Goal: Transaction & Acquisition: Purchase product/service

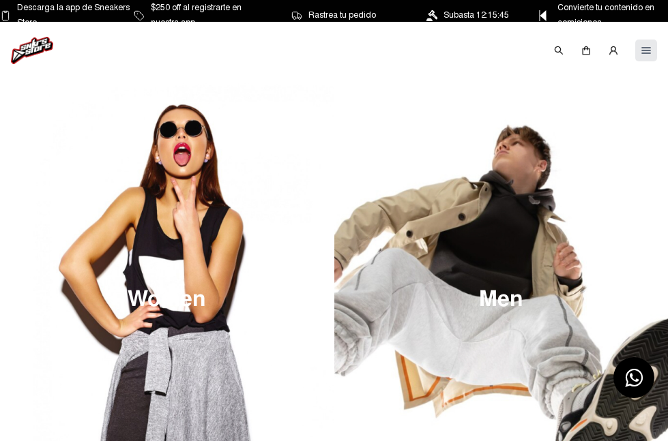
click at [647, 48] on img at bounding box center [645, 50] width 11 height 11
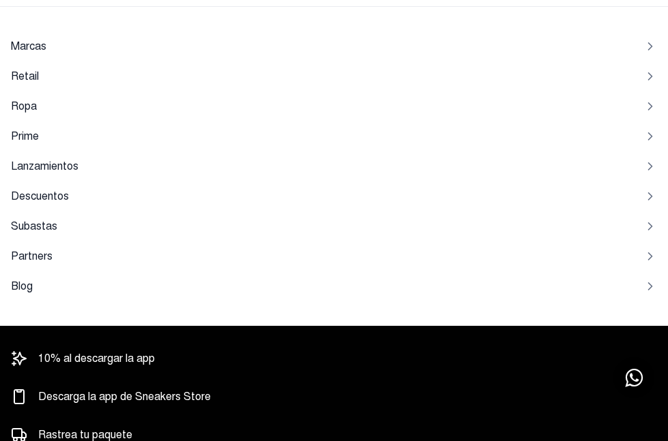
scroll to position [136, 0]
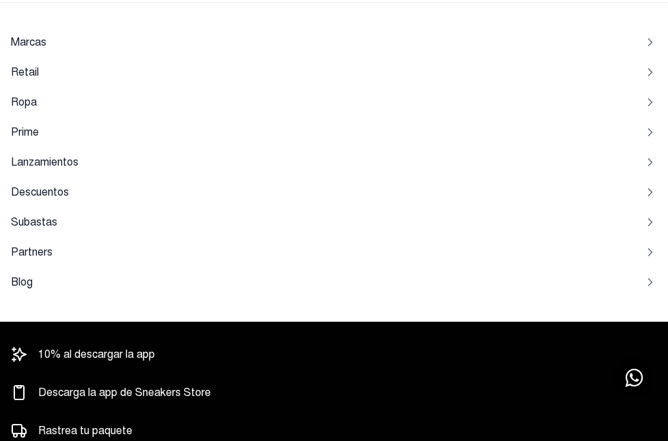
click at [55, 160] on span "Lanzamientos" at bounding box center [45, 162] width 68 height 11
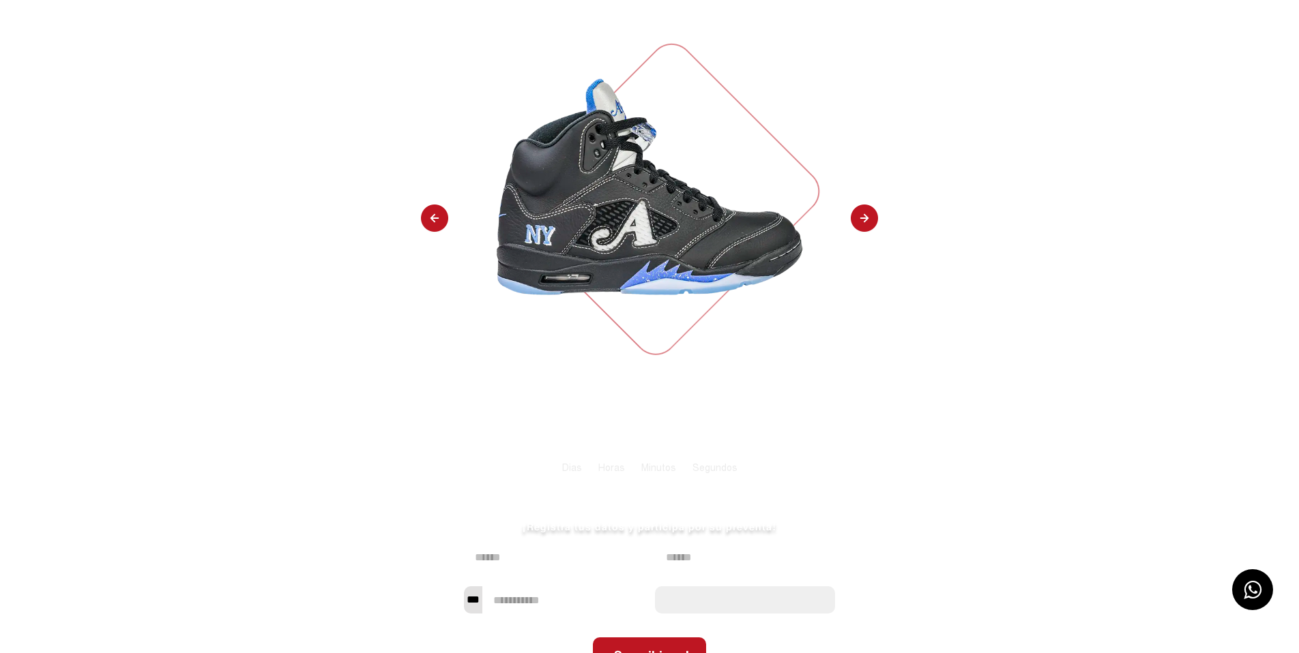
scroll to position [181, 0]
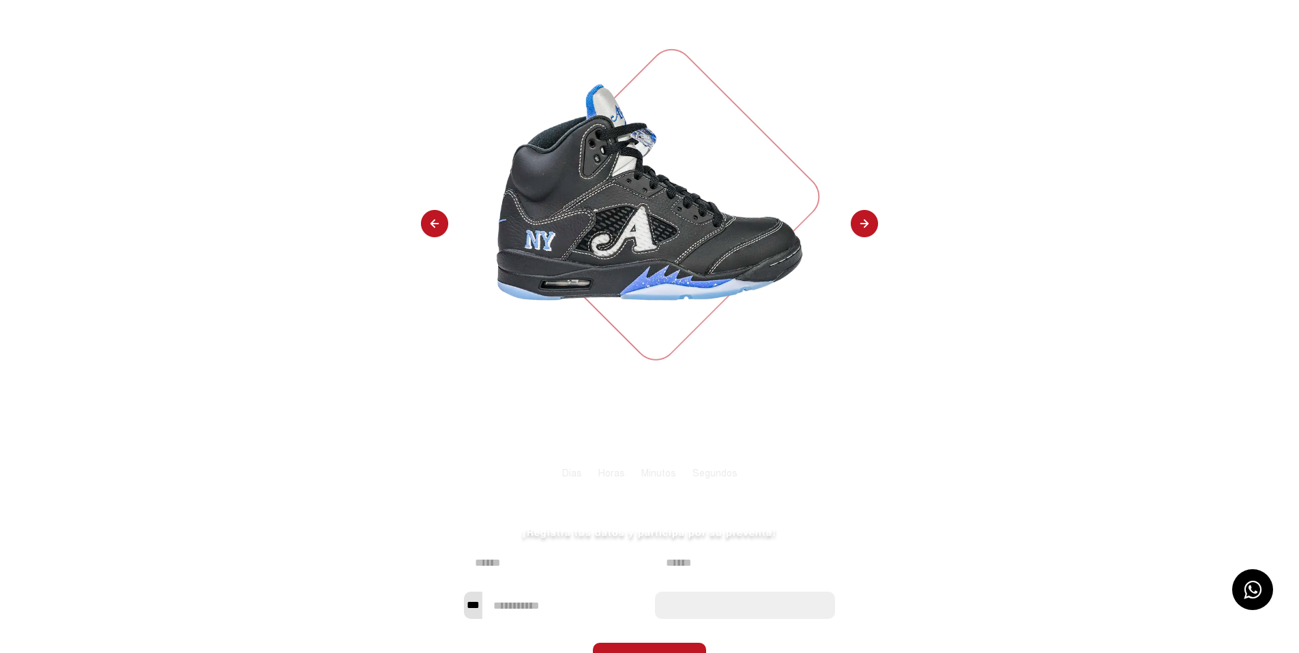
click at [677, 222] on img at bounding box center [864, 224] width 27 height 29
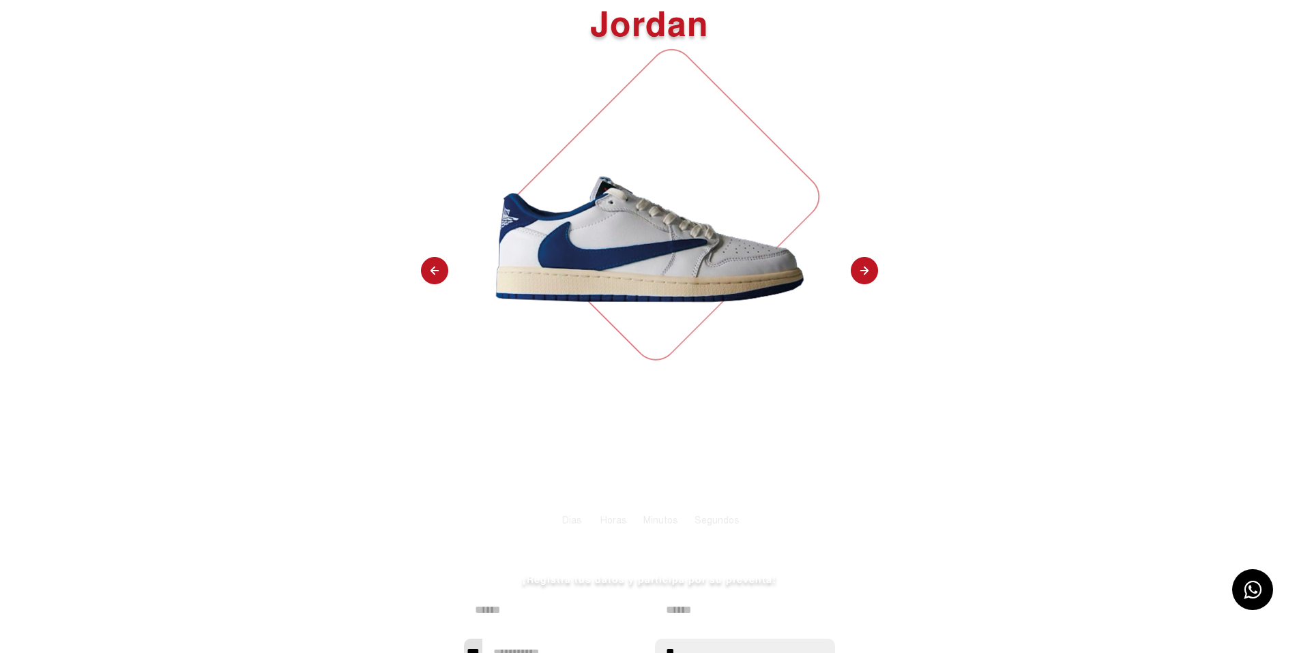
click at [677, 269] on img at bounding box center [864, 271] width 27 height 29
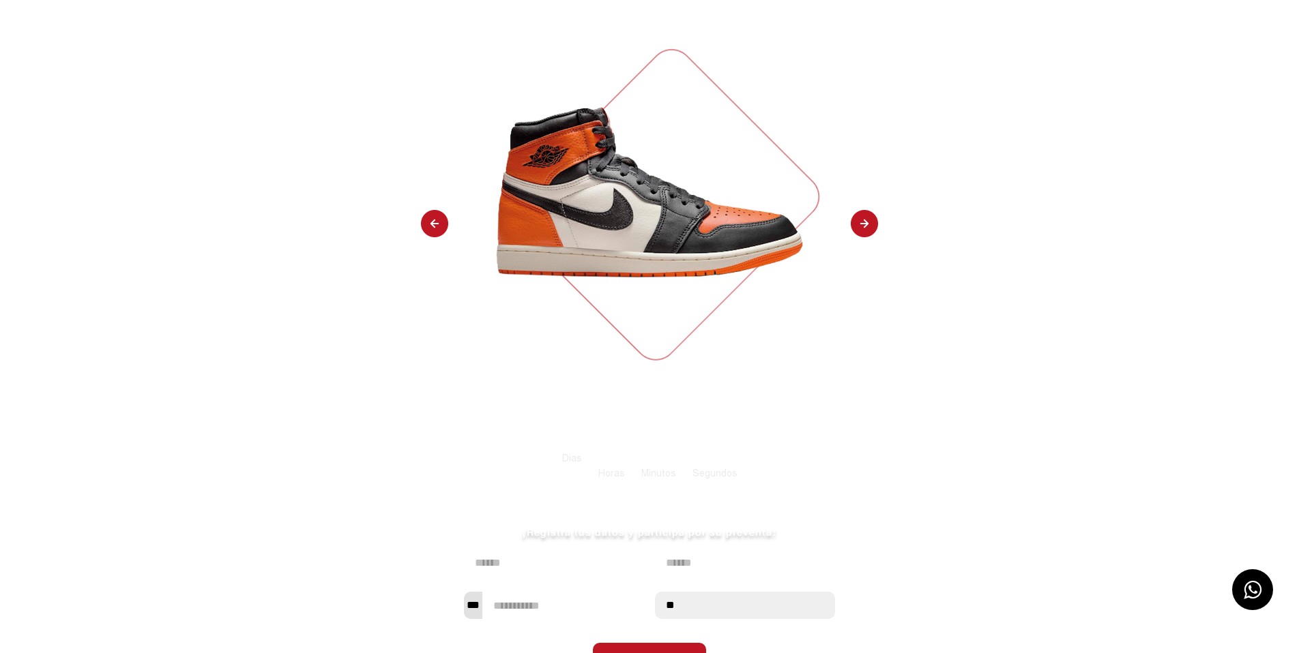
click at [677, 231] on img at bounding box center [864, 224] width 27 height 29
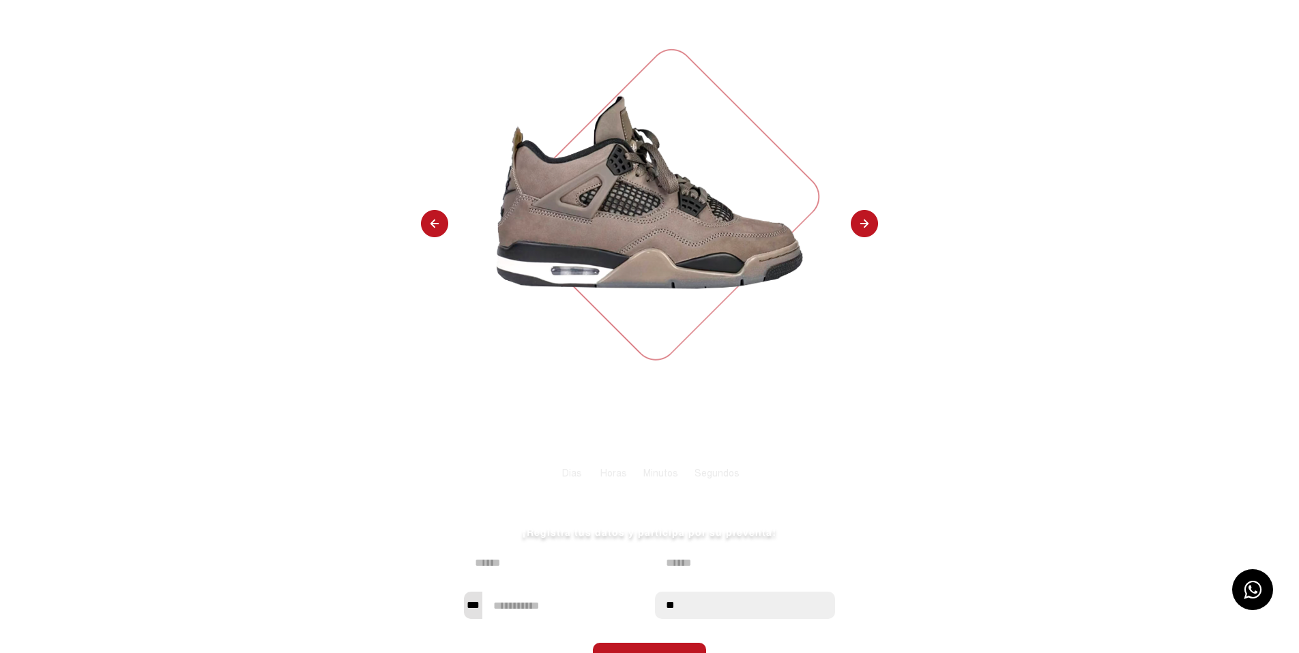
click at [677, 233] on img at bounding box center [864, 224] width 27 height 29
click at [677, 221] on img at bounding box center [864, 224] width 27 height 29
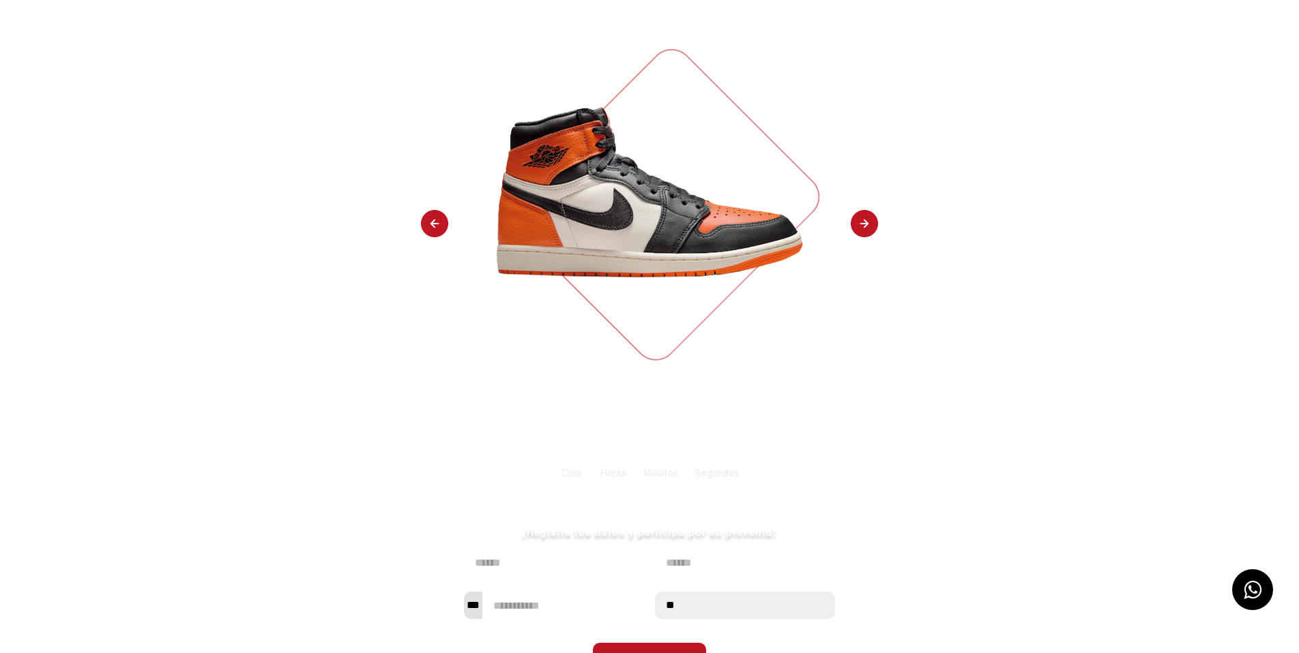
click at [677, 221] on img at bounding box center [864, 224] width 27 height 29
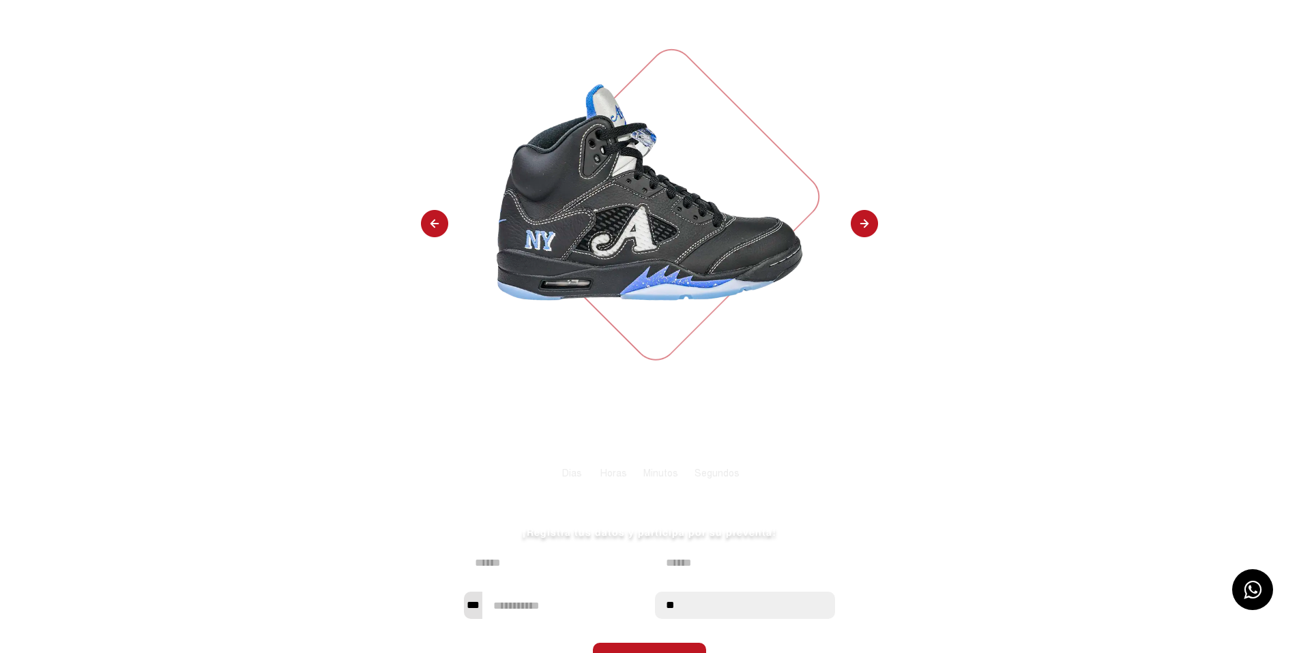
click at [677, 221] on img at bounding box center [864, 224] width 27 height 29
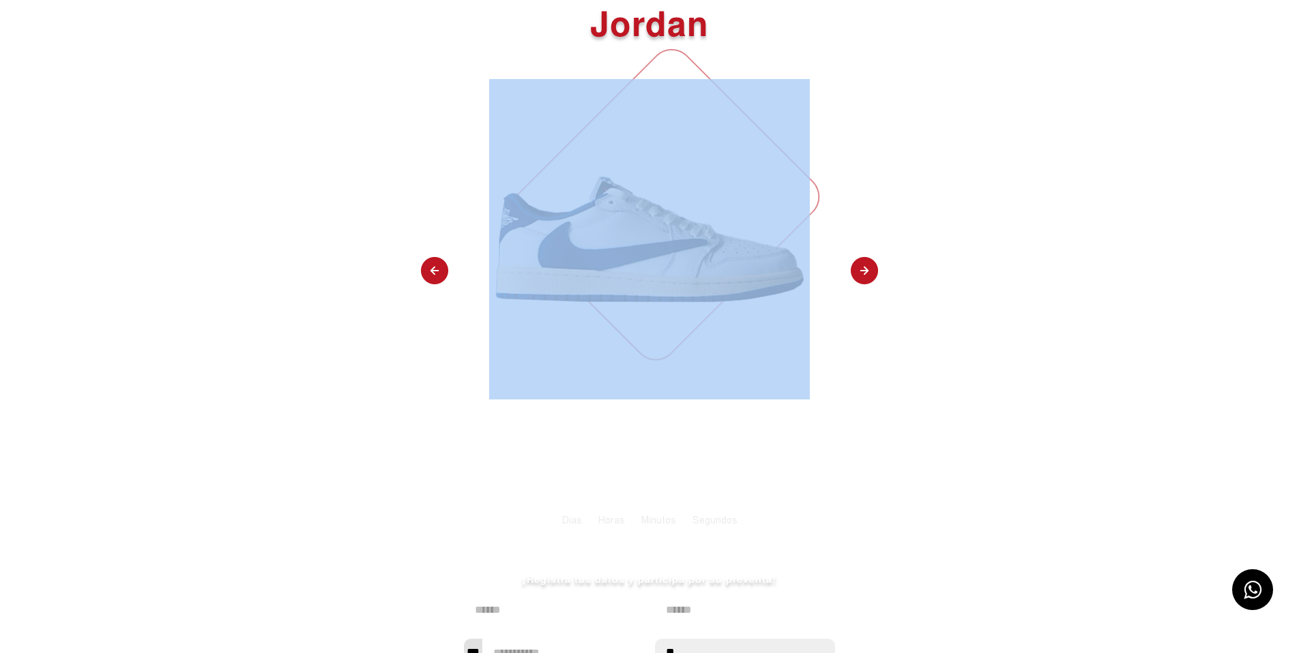
click at [677, 221] on div "TENIS JORDAN 1 LOW OG SP FRAGMENT X TRAVIS SCOTT SAIL MILITARY BLUE Jordan Regi…" at bounding box center [649, 331] width 1299 height 855
select select "**"
click at [677, 221] on div "TENIS JORDAN 1 LOW OG SP FRAGMENT X TRAVIS SCOTT SAIL MILITARY BLUE Jordan Regi…" at bounding box center [649, 331] width 1299 height 855
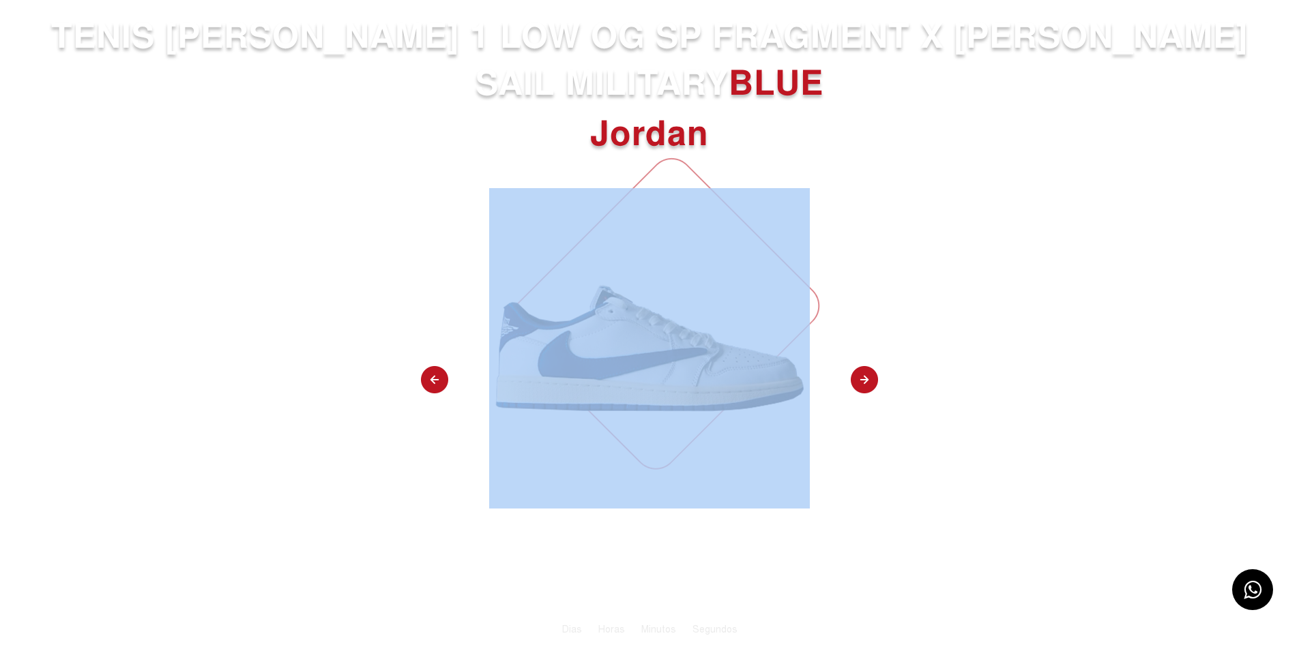
scroll to position [0, 0]
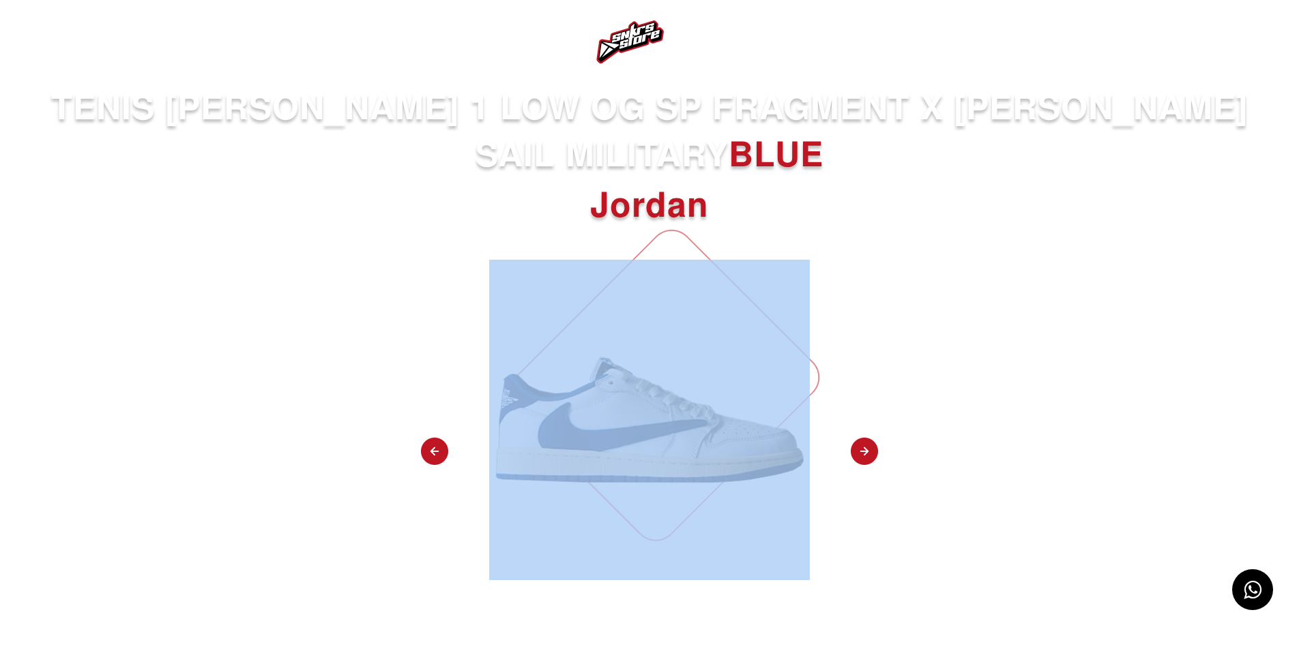
click at [39, 38] on img at bounding box center [35, 42] width 16 height 16
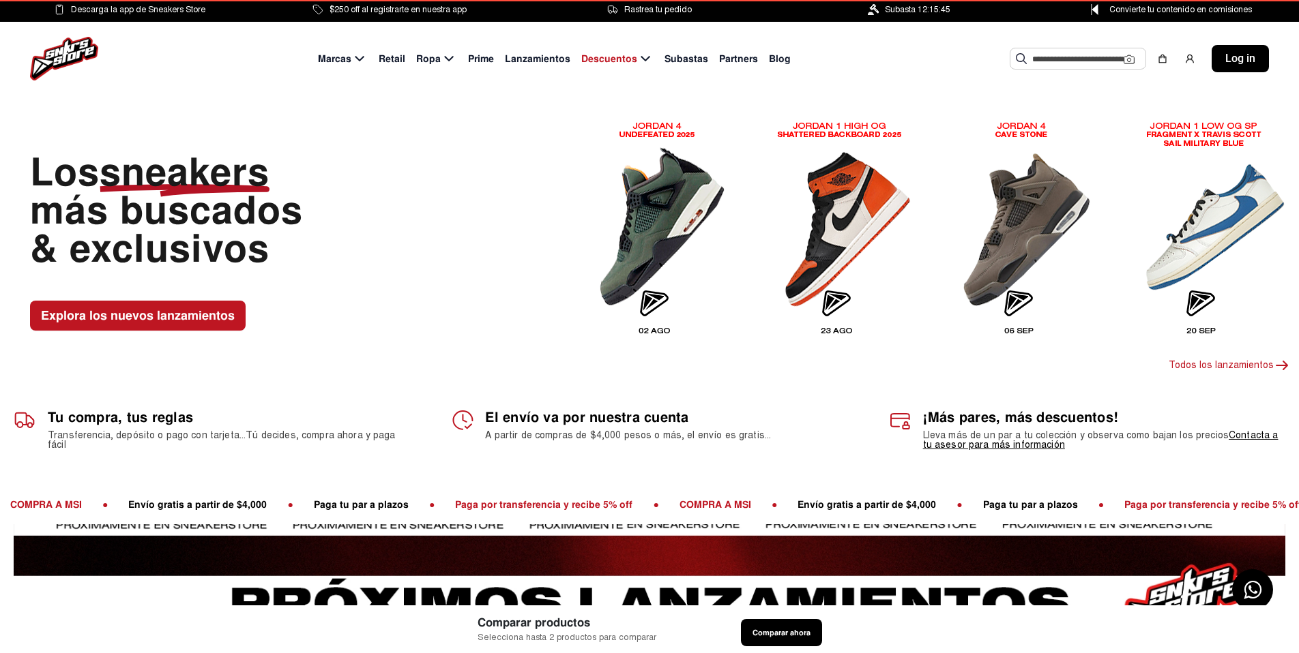
click at [481, 58] on span "Prime" at bounding box center [481, 59] width 26 height 14
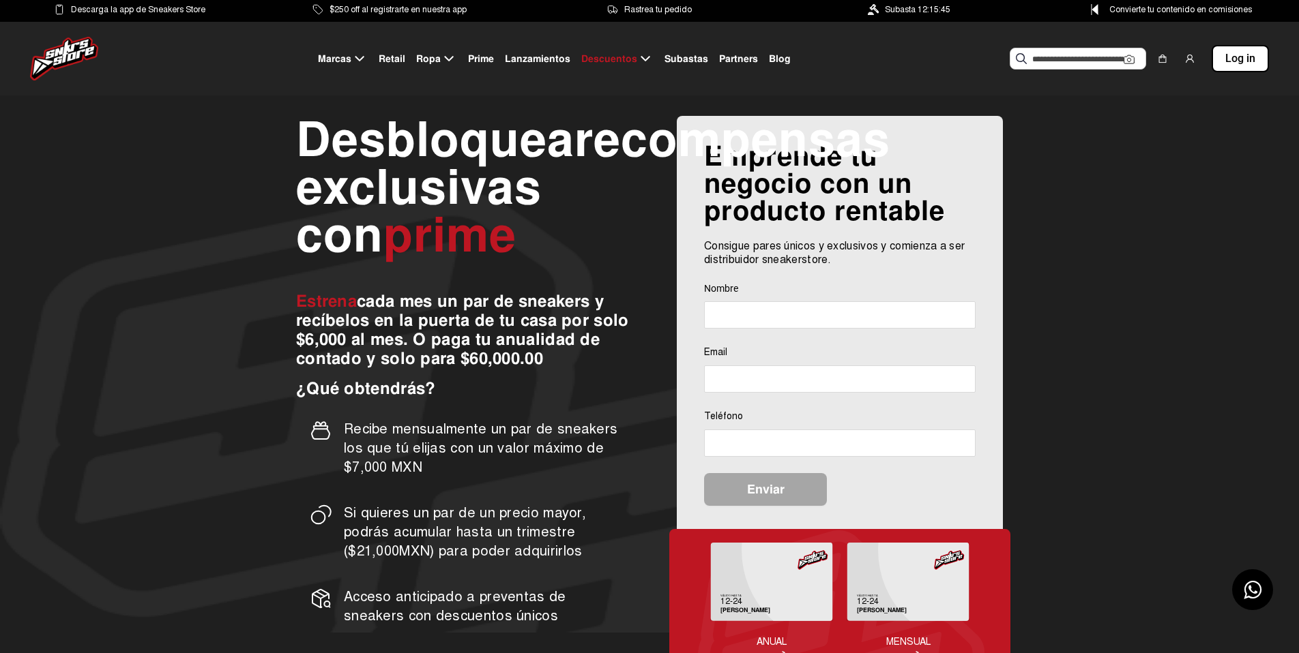
click at [394, 60] on span "Retail" at bounding box center [392, 59] width 27 height 14
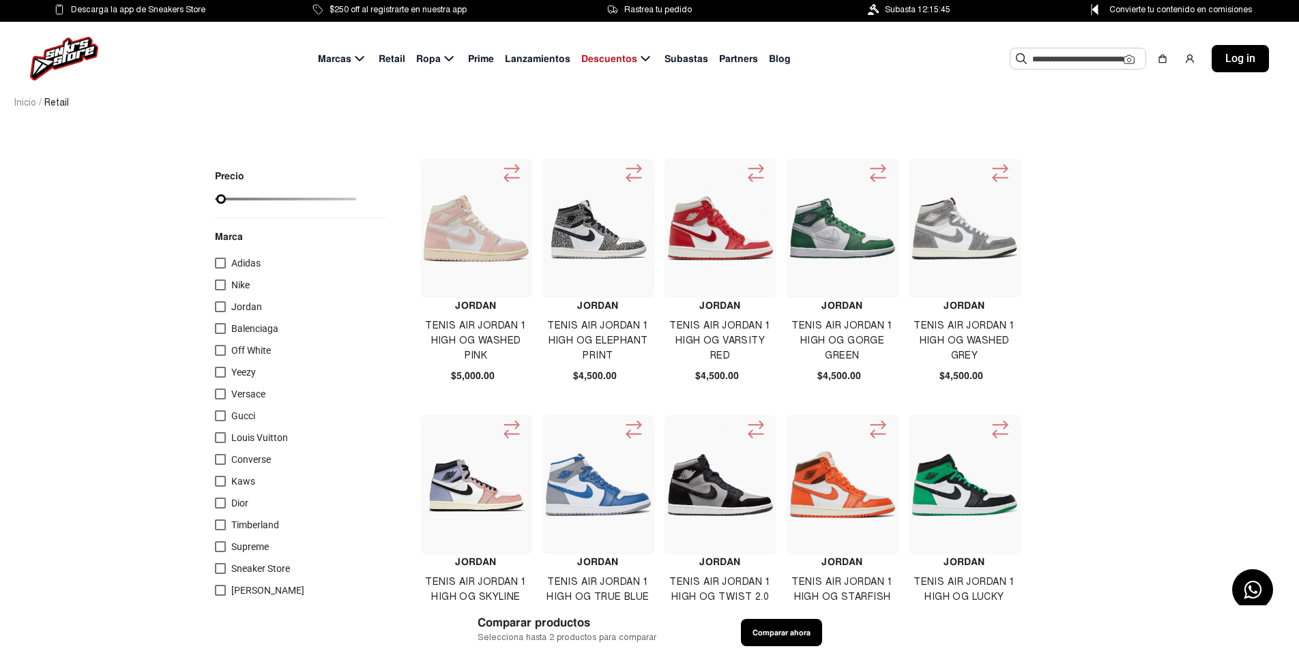
click at [233, 298] on mat-checkbox "Nike" at bounding box center [301, 288] width 173 height 22
click at [222, 304] on div at bounding box center [220, 306] width 11 height 11
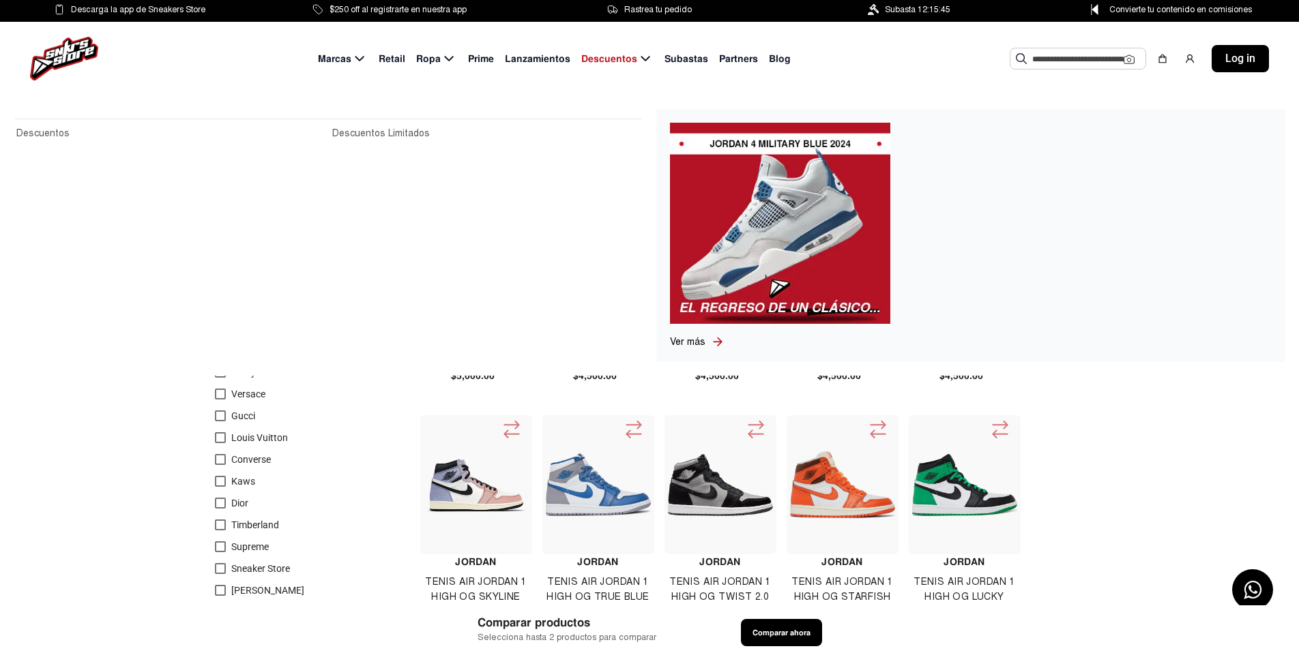
click at [638, 61] on icon at bounding box center [645, 58] width 16 height 17
click at [607, 57] on span "Descuentos" at bounding box center [609, 59] width 56 height 14
click at [677, 266] on img at bounding box center [780, 223] width 220 height 201
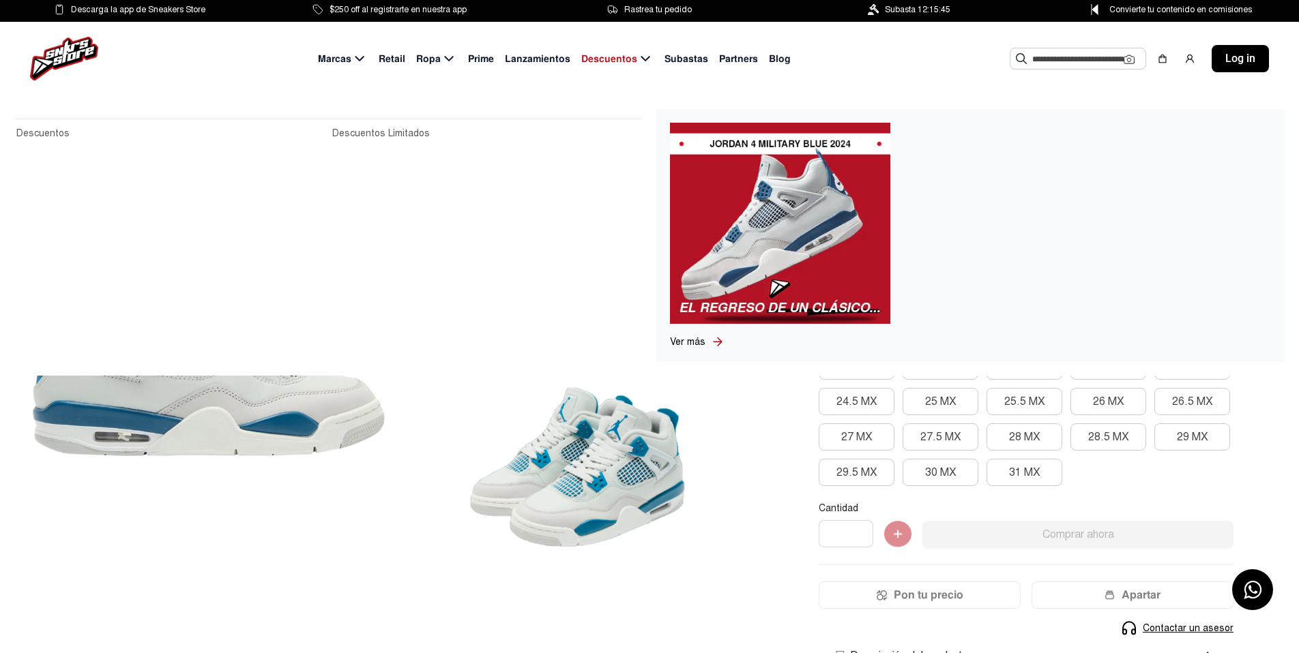
click at [643, 57] on icon at bounding box center [645, 58] width 16 height 17
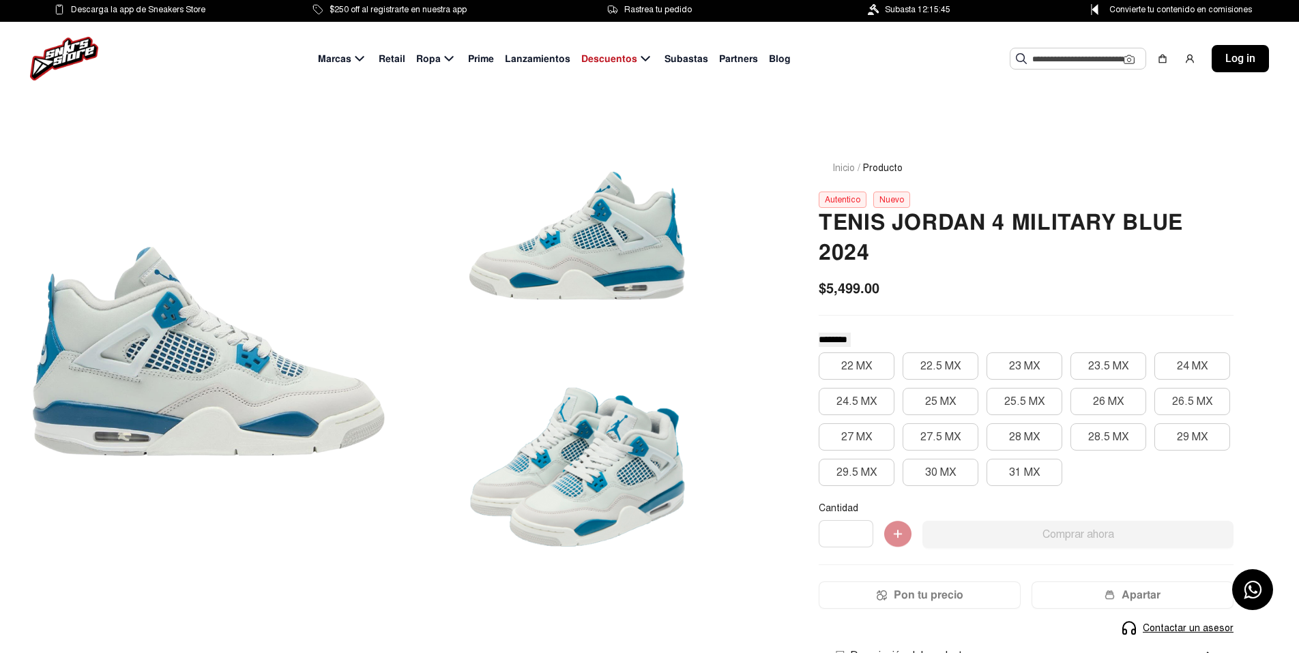
click at [677, 58] on span "Subastas" at bounding box center [686, 59] width 44 height 14
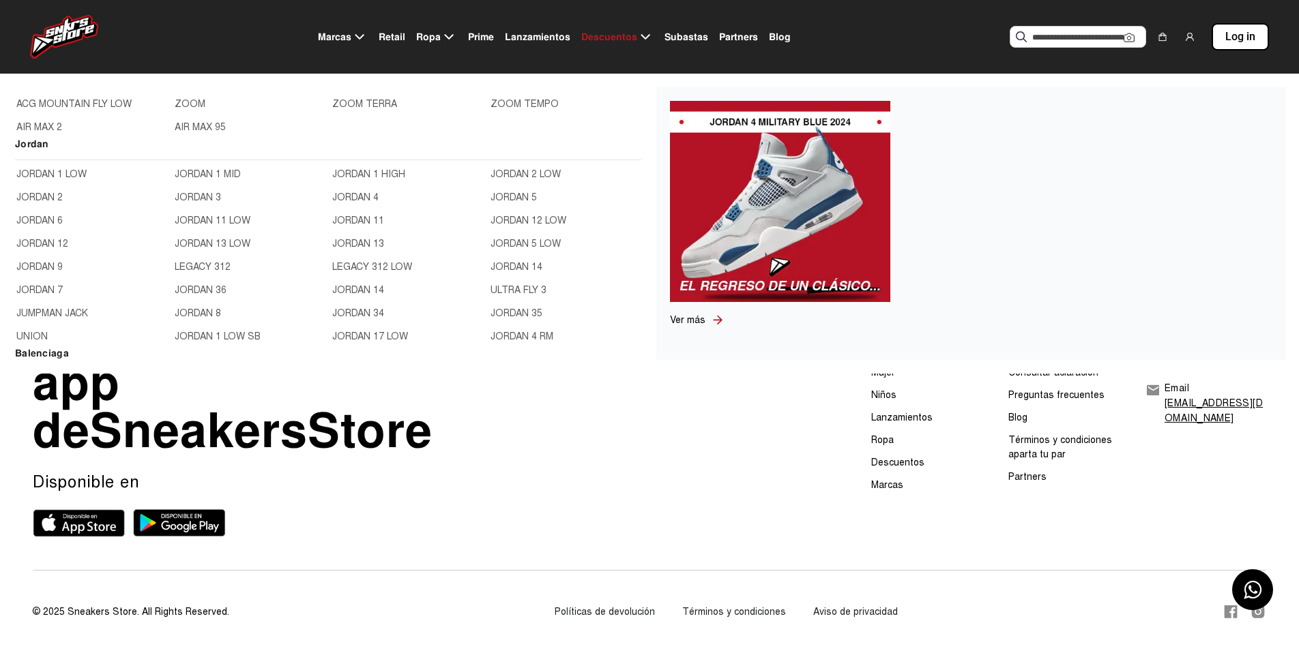
scroll to position [409, 0]
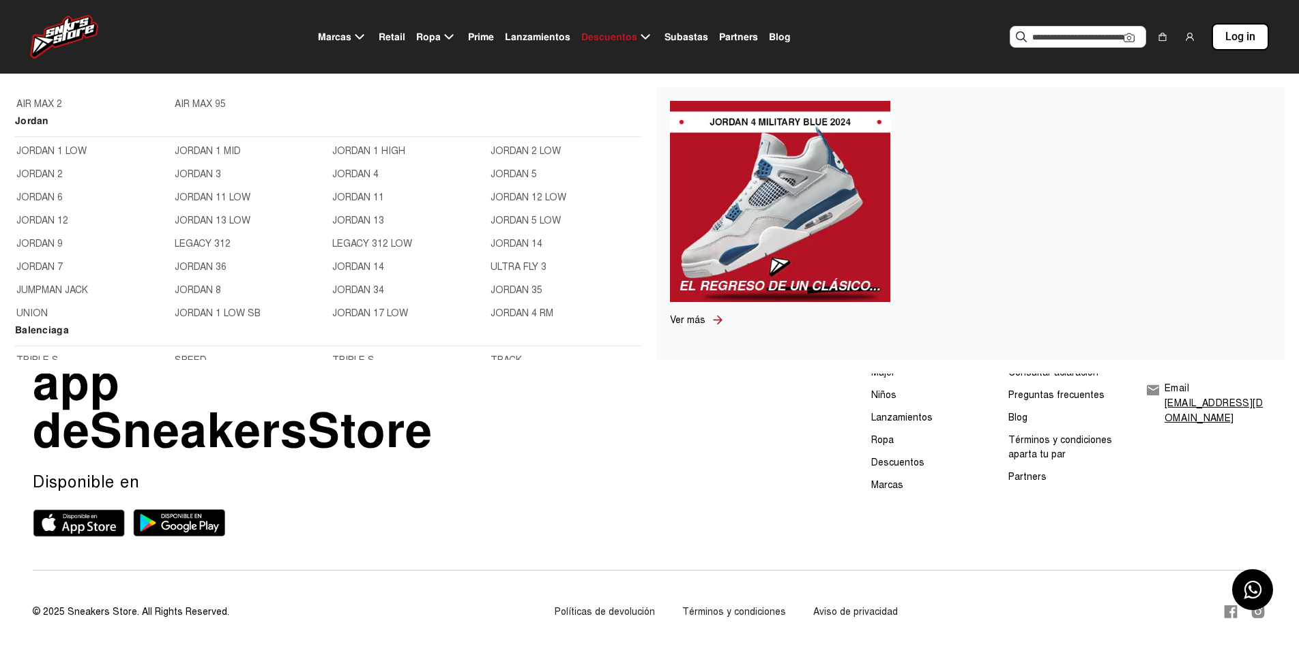
click at [359, 173] on link "JORDAN 4" at bounding box center [407, 174] width 150 height 15
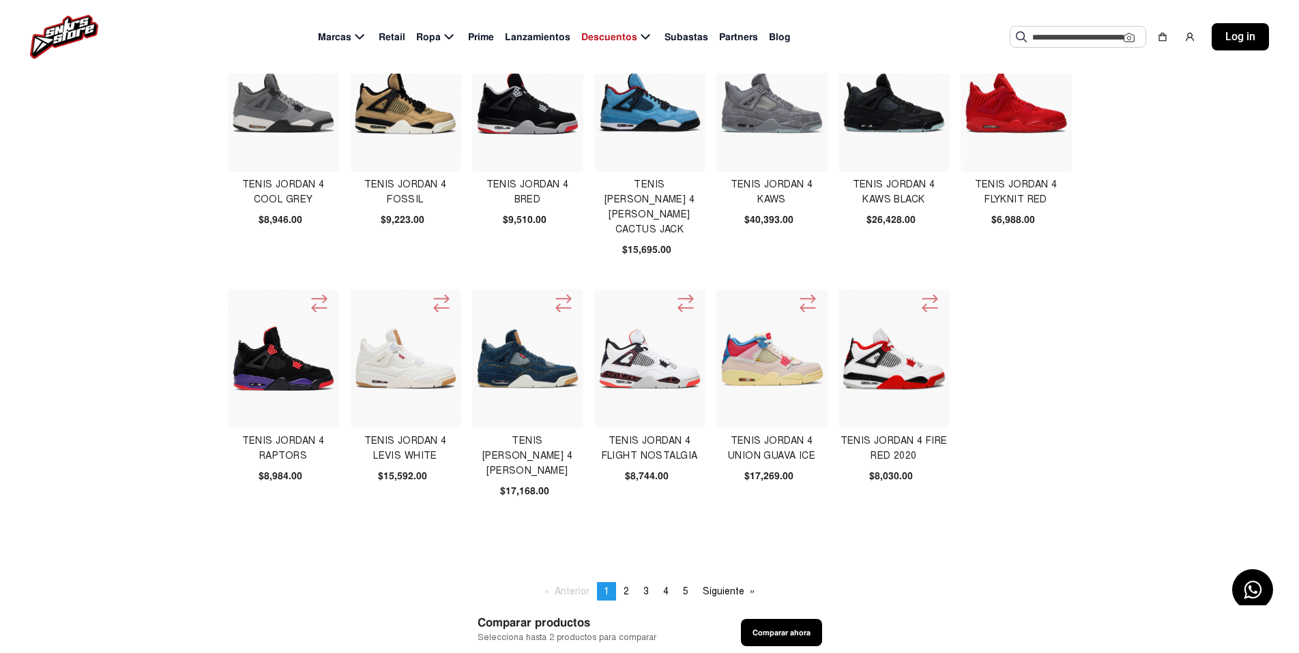
scroll to position [409, 0]
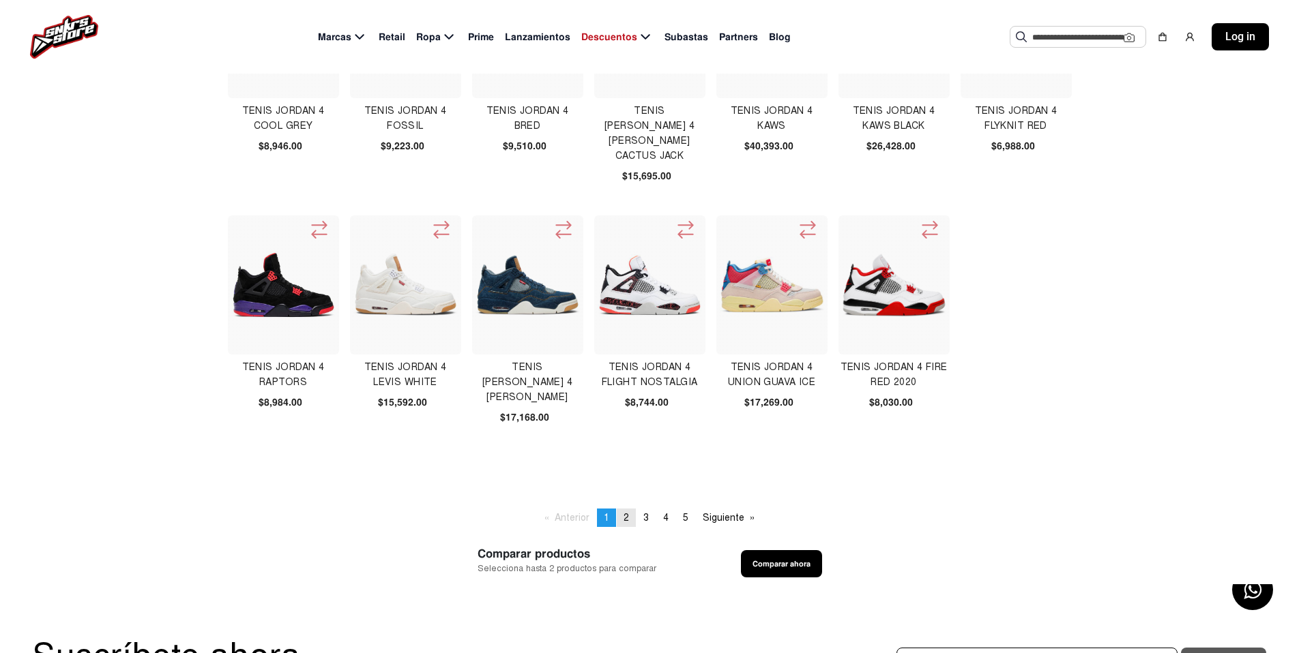
click at [628, 441] on span "2" at bounding box center [625, 518] width 5 height 12
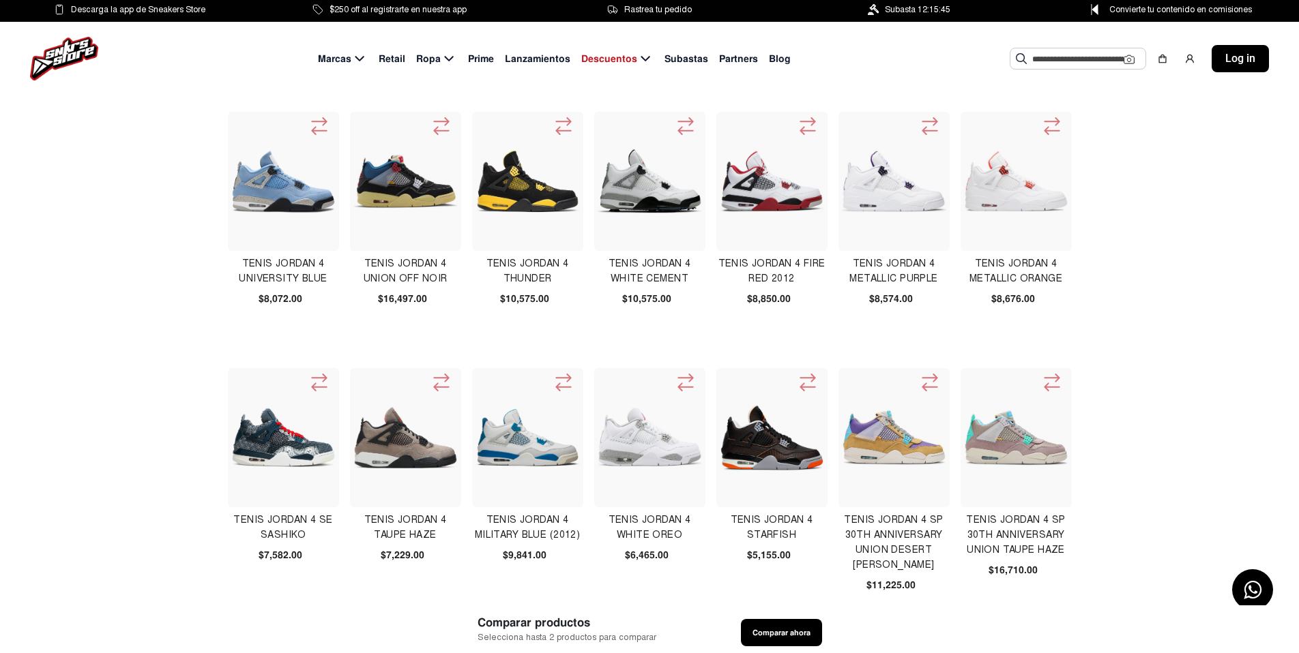
click at [786, 431] on img at bounding box center [772, 438] width 105 height 66
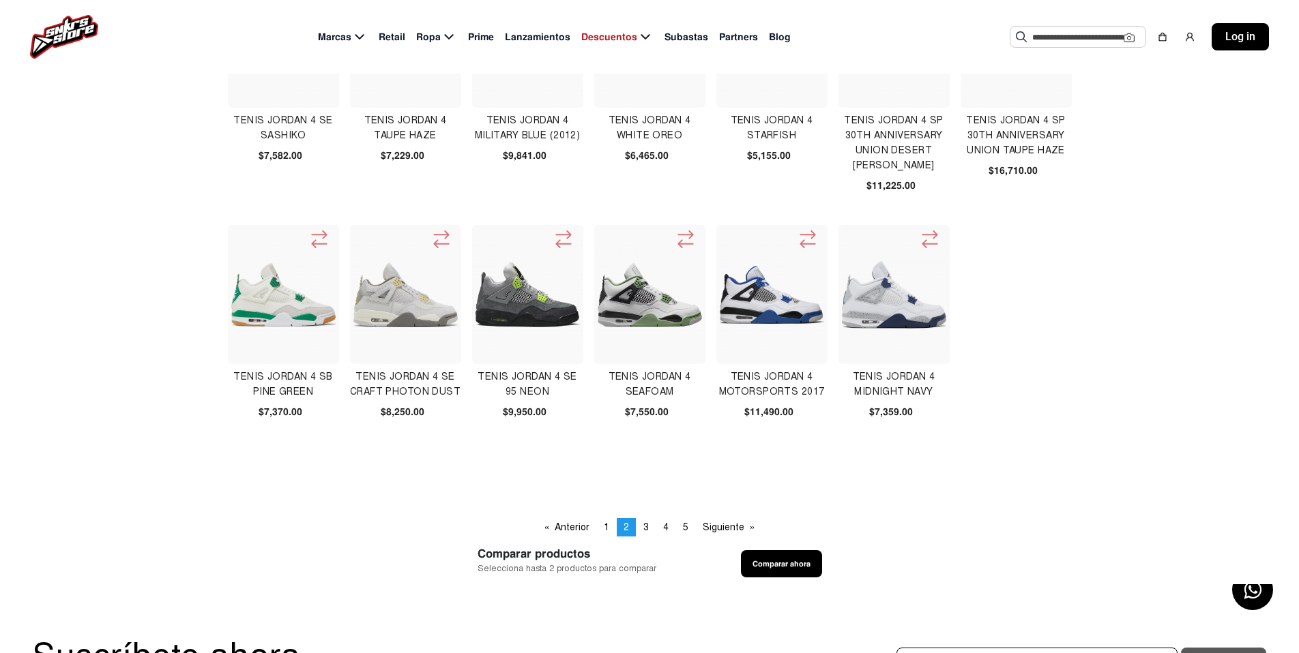
scroll to position [409, 0]
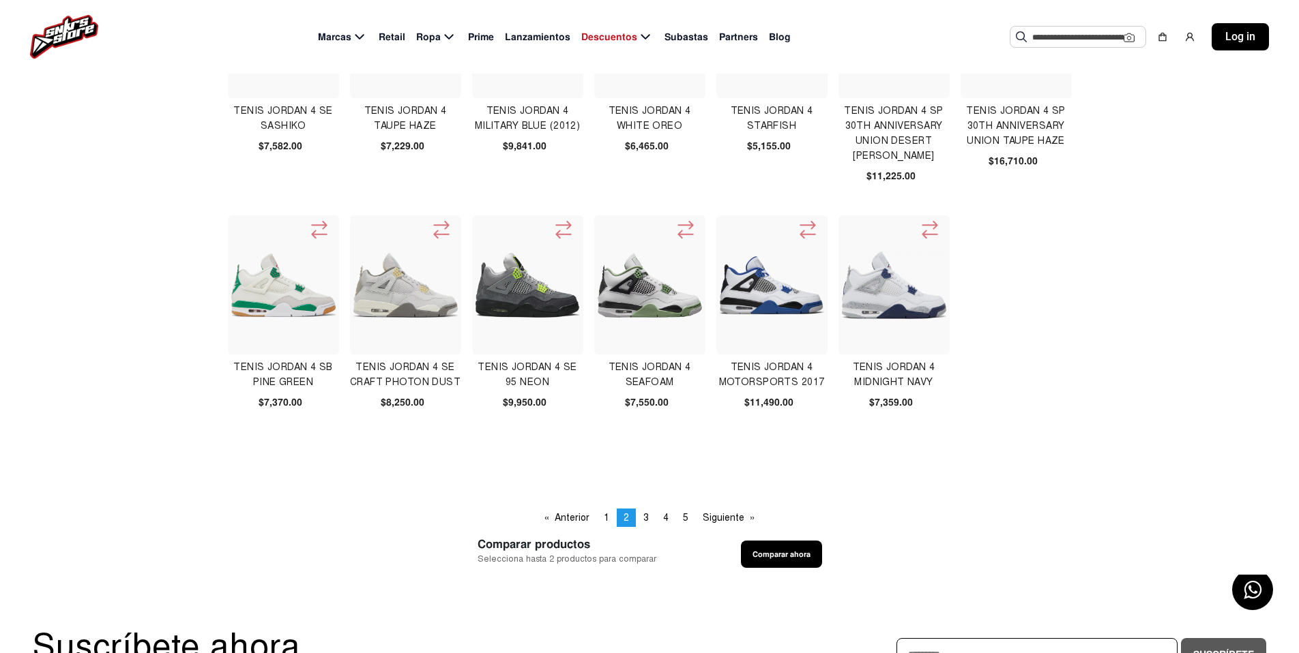
click at [256, 292] on img at bounding box center [283, 286] width 105 height 64
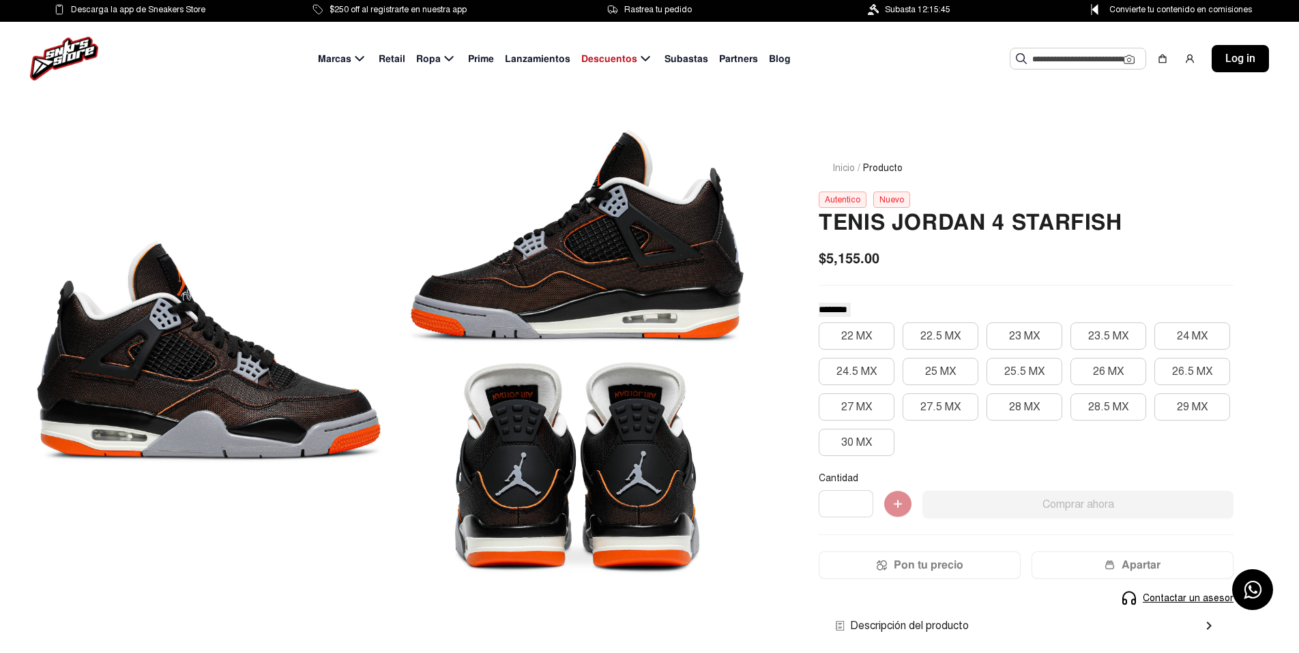
click at [281, 389] on div at bounding box center [209, 351] width 352 height 447
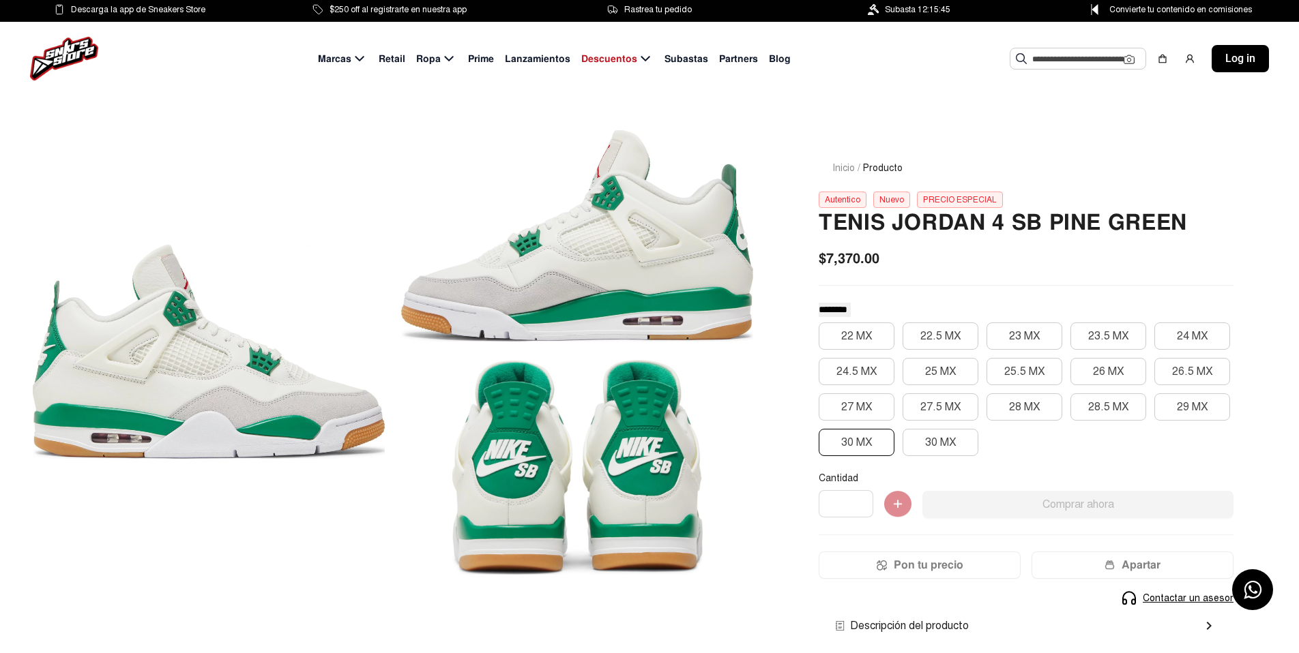
click at [843, 451] on button "30 MX" at bounding box center [857, 442] width 76 height 27
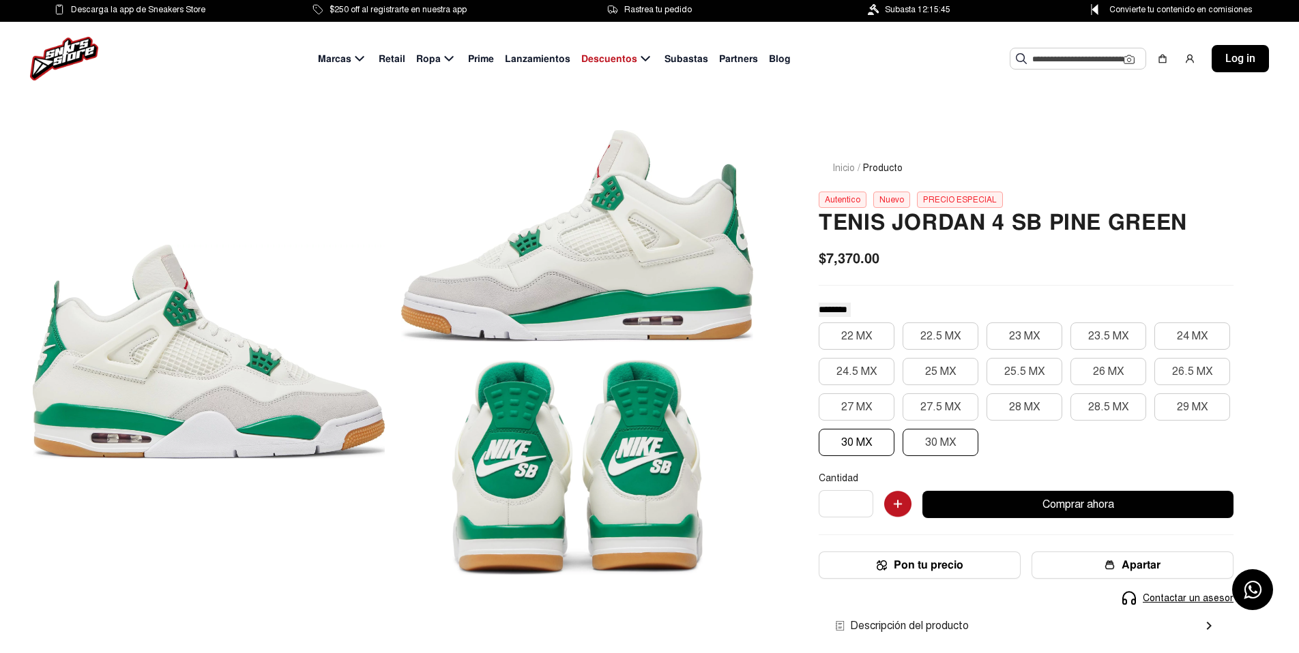
click at [930, 441] on button "30 MX" at bounding box center [940, 442] width 76 height 27
click at [1048, 402] on button "28 MX" at bounding box center [1024, 407] width 76 height 27
click at [1106, 409] on button "28.5 MX" at bounding box center [1108, 407] width 76 height 27
click at [1175, 404] on button "29 MX" at bounding box center [1192, 407] width 76 height 27
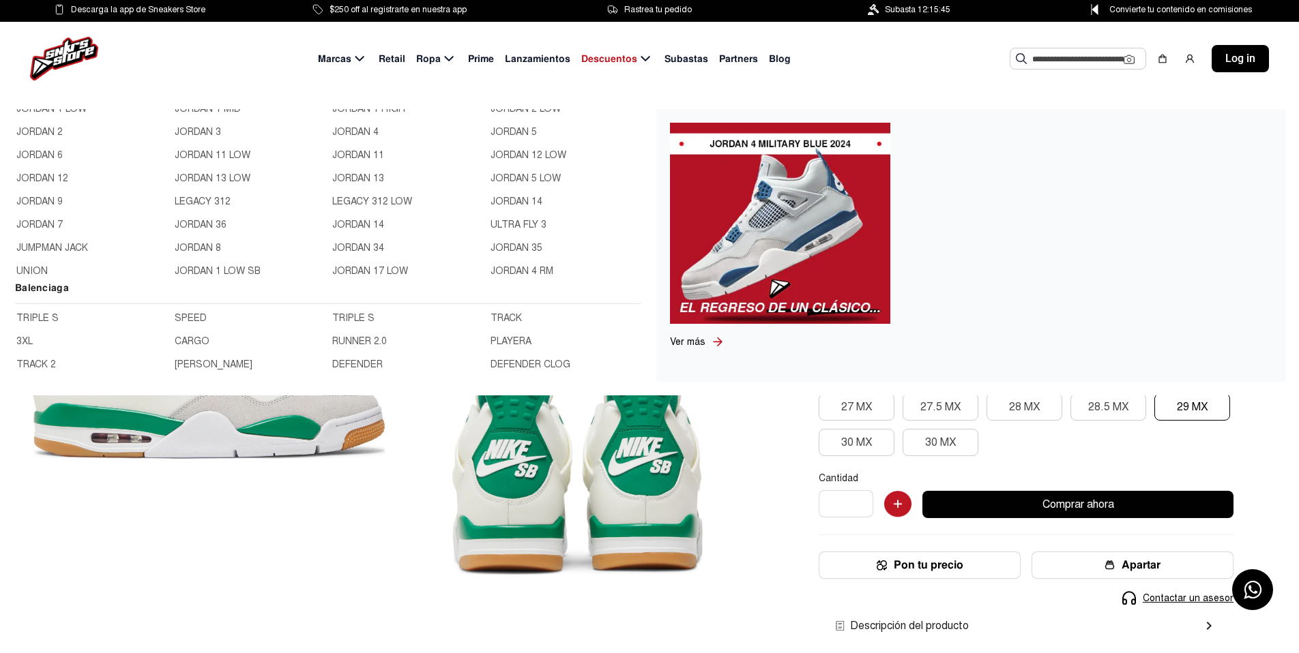
scroll to position [409, 0]
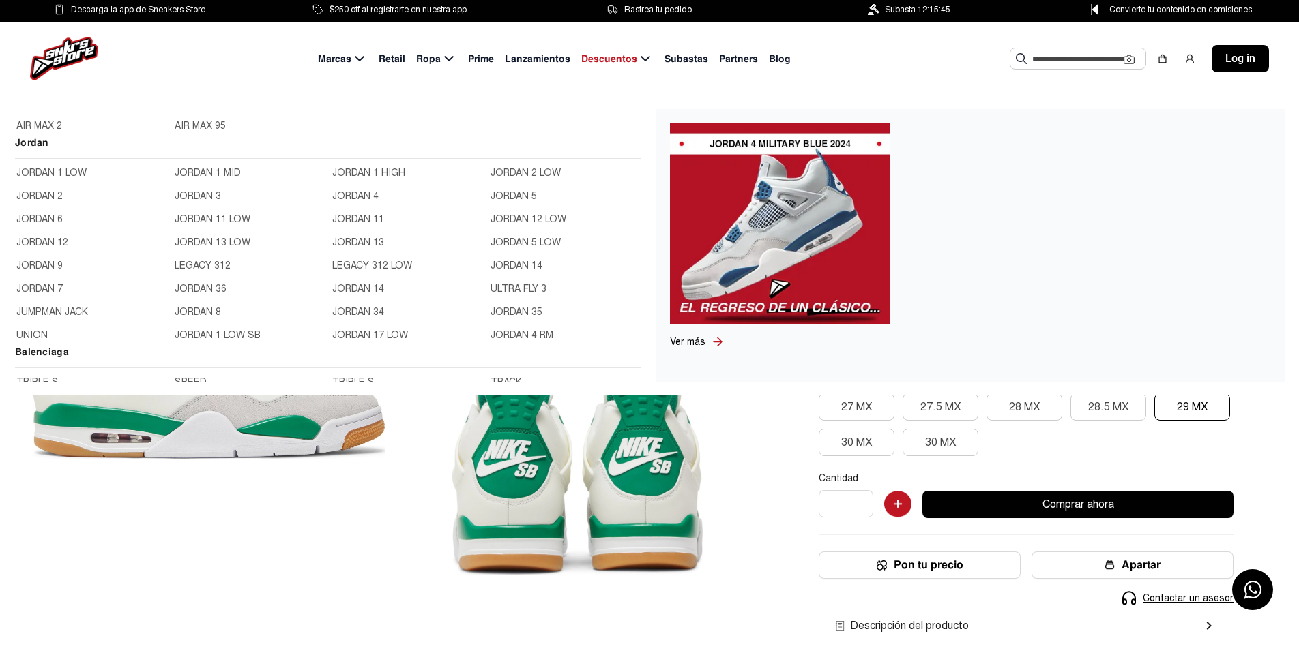
click at [360, 194] on link "JORDAN 4" at bounding box center [407, 196] width 150 height 15
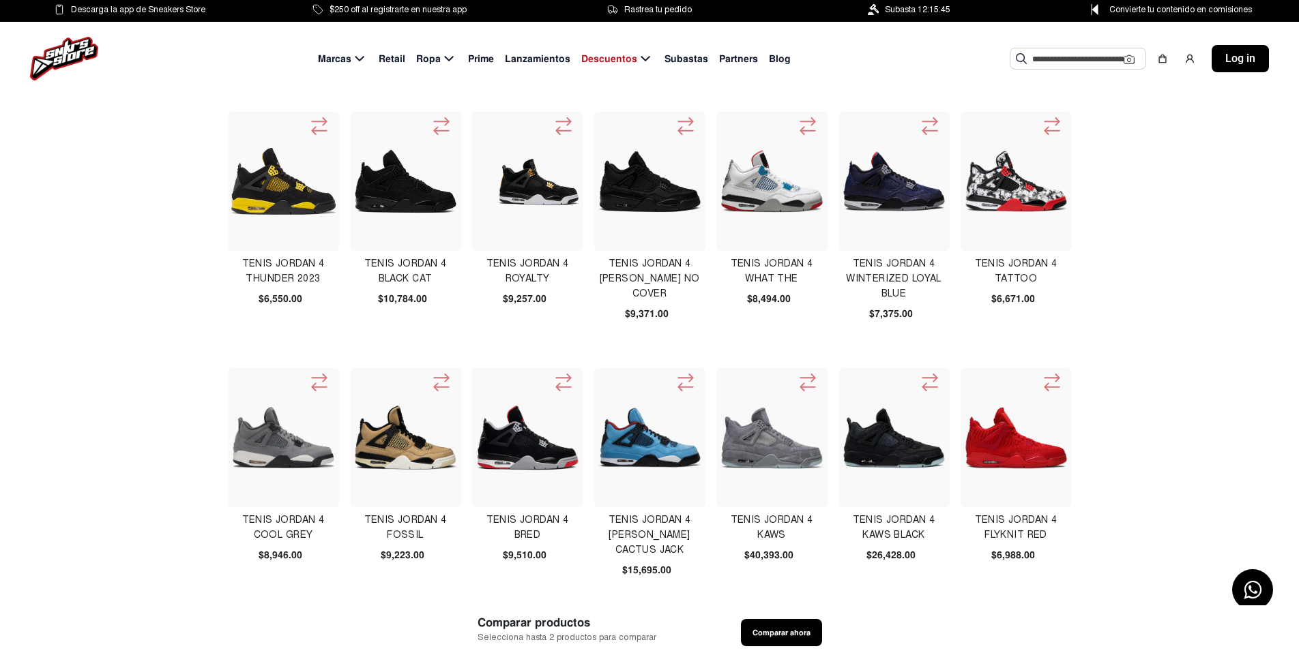
click at [650, 443] on img at bounding box center [650, 437] width 105 height 105
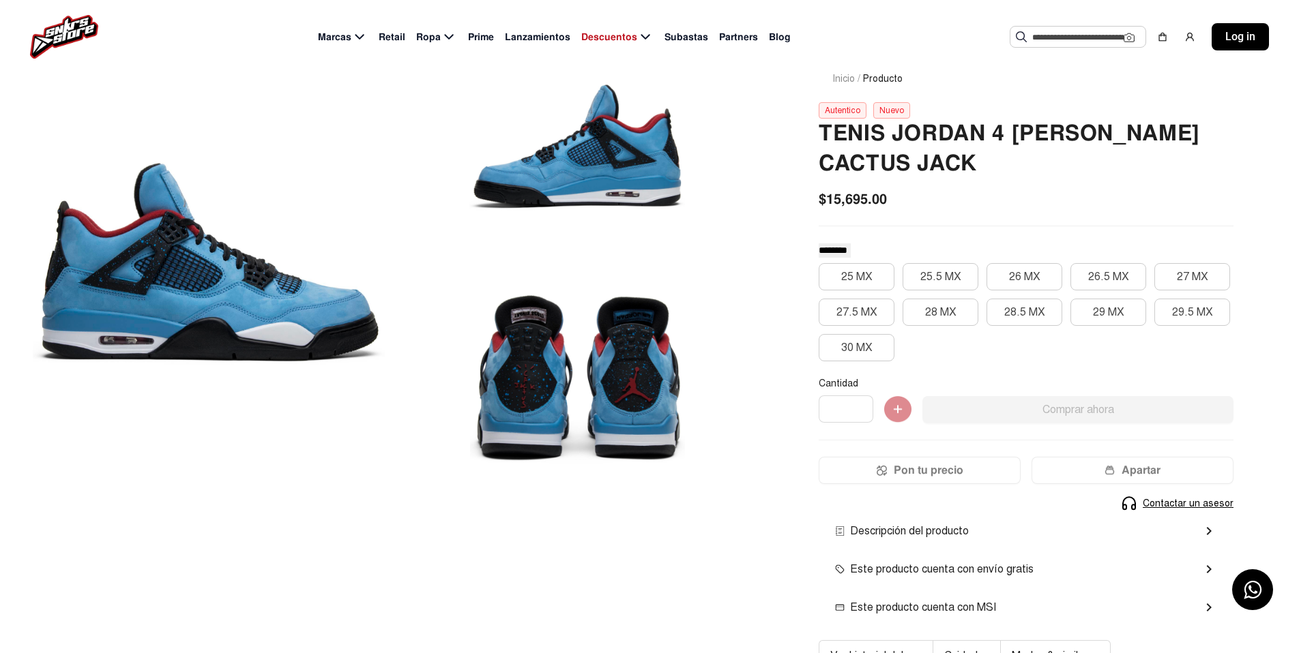
scroll to position [205, 0]
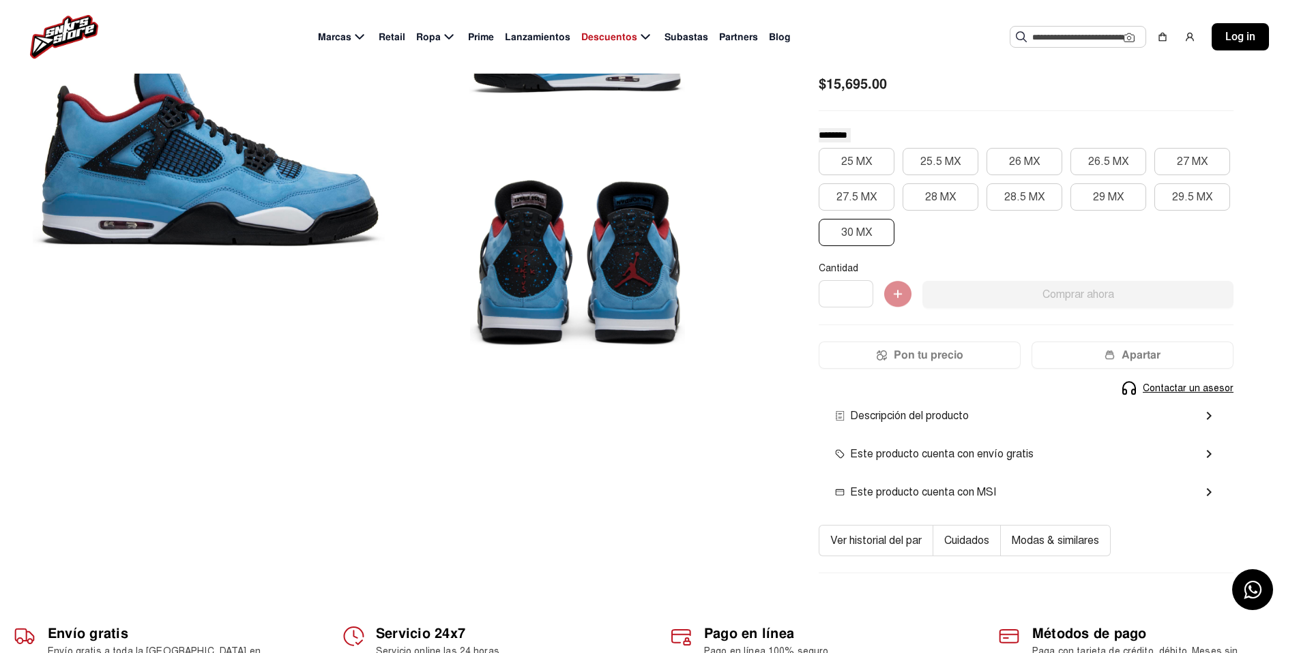
click at [843, 237] on button "30 MX" at bounding box center [857, 232] width 76 height 27
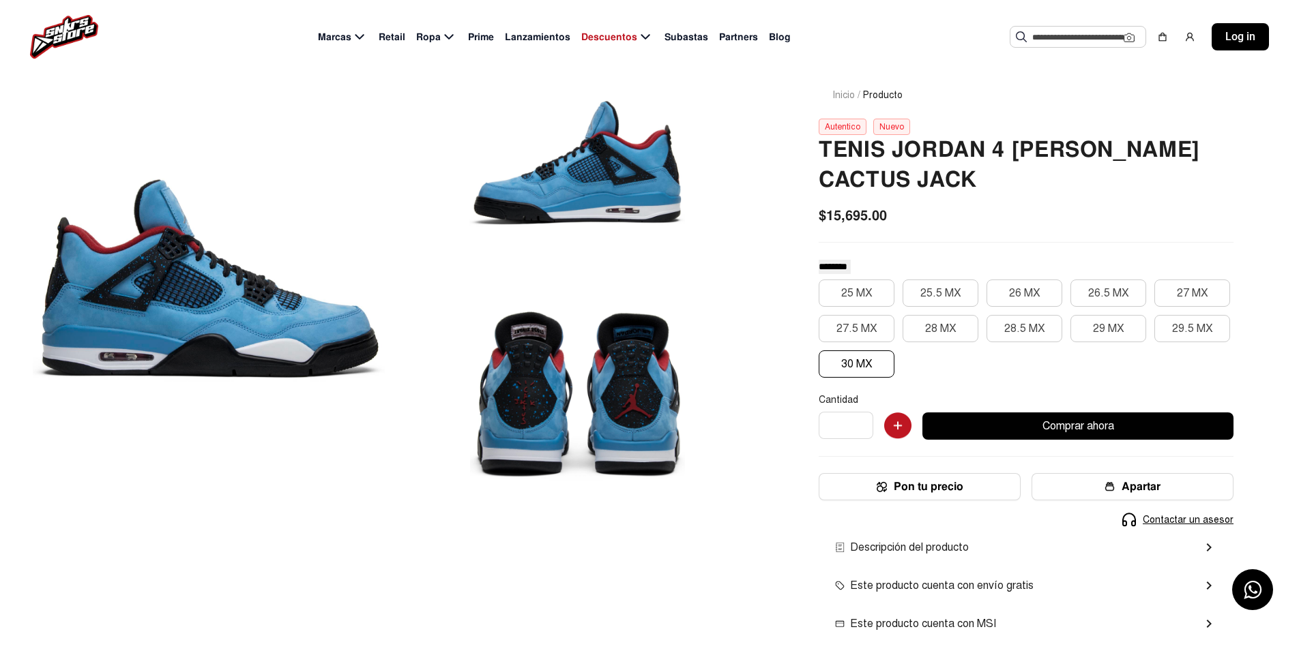
scroll to position [0, 0]
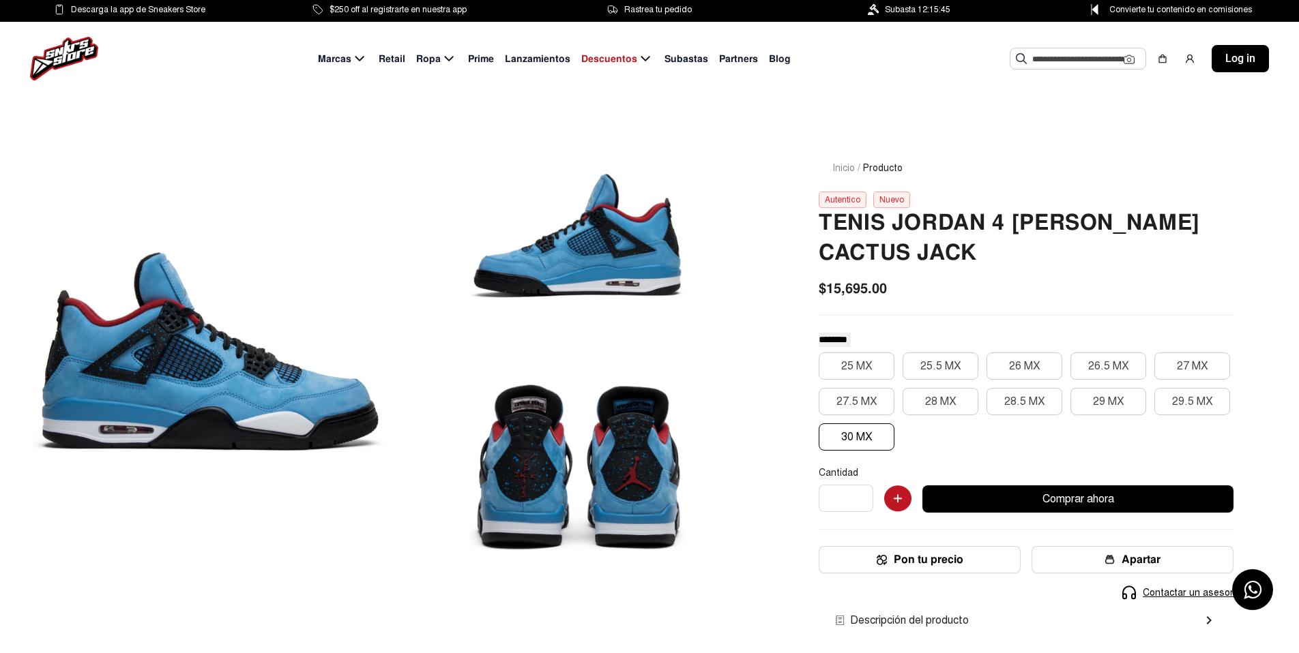
click at [984, 364] on div "25 MX 25.5 MX 26 MX 26.5 MX 27 MX 27.5 MX 28 MX 28.5 MX 29 MX 29.5 MX 30 MX" at bounding box center [1026, 402] width 415 height 98
click at [1022, 388] on button "28.5 MX" at bounding box center [1024, 401] width 76 height 27
drag, startPoint x: 933, startPoint y: 392, endPoint x: 925, endPoint y: 391, distance: 8.2
click at [933, 391] on button "28 MX" at bounding box center [940, 401] width 76 height 27
click at [857, 392] on button "27.5 MX" at bounding box center [857, 401] width 76 height 27
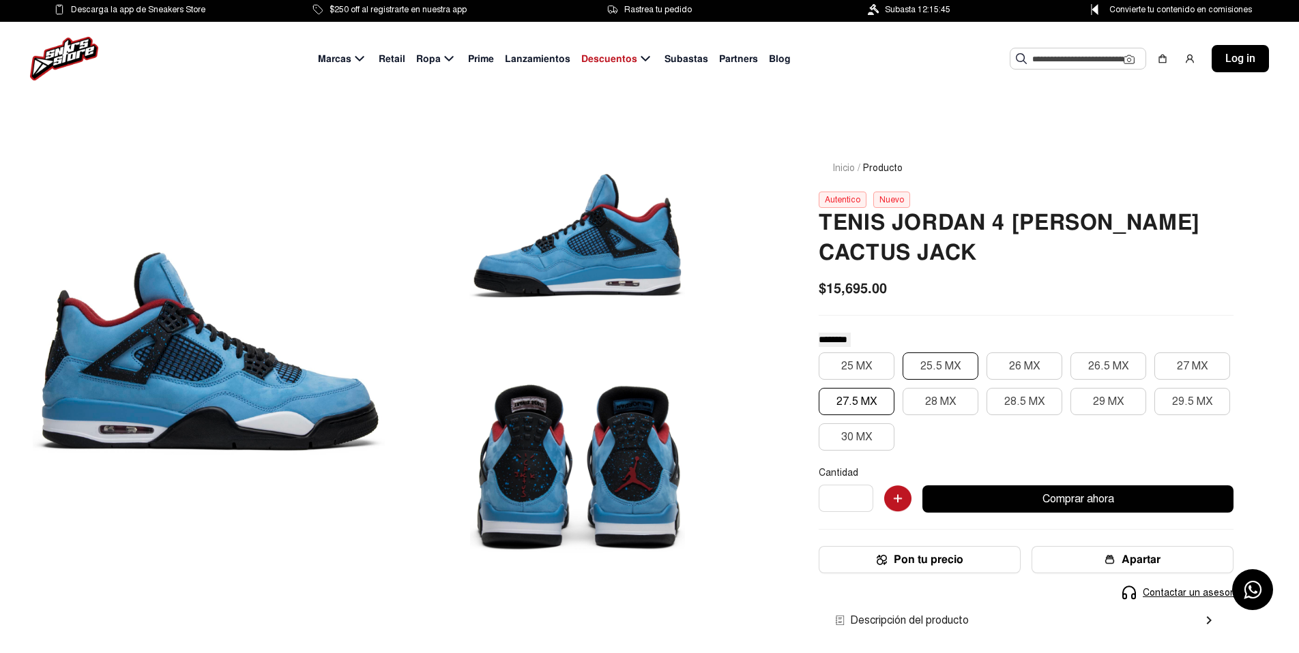
click at [956, 362] on button "25.5 MX" at bounding box center [940, 366] width 76 height 27
click at [1040, 364] on button "26 MX" at bounding box center [1024, 366] width 76 height 27
click at [1130, 360] on button "26.5 MX" at bounding box center [1108, 366] width 76 height 27
click at [1175, 361] on button "27 MX" at bounding box center [1192, 366] width 76 height 27
click at [1175, 396] on button "29.5 MX" at bounding box center [1192, 401] width 76 height 27
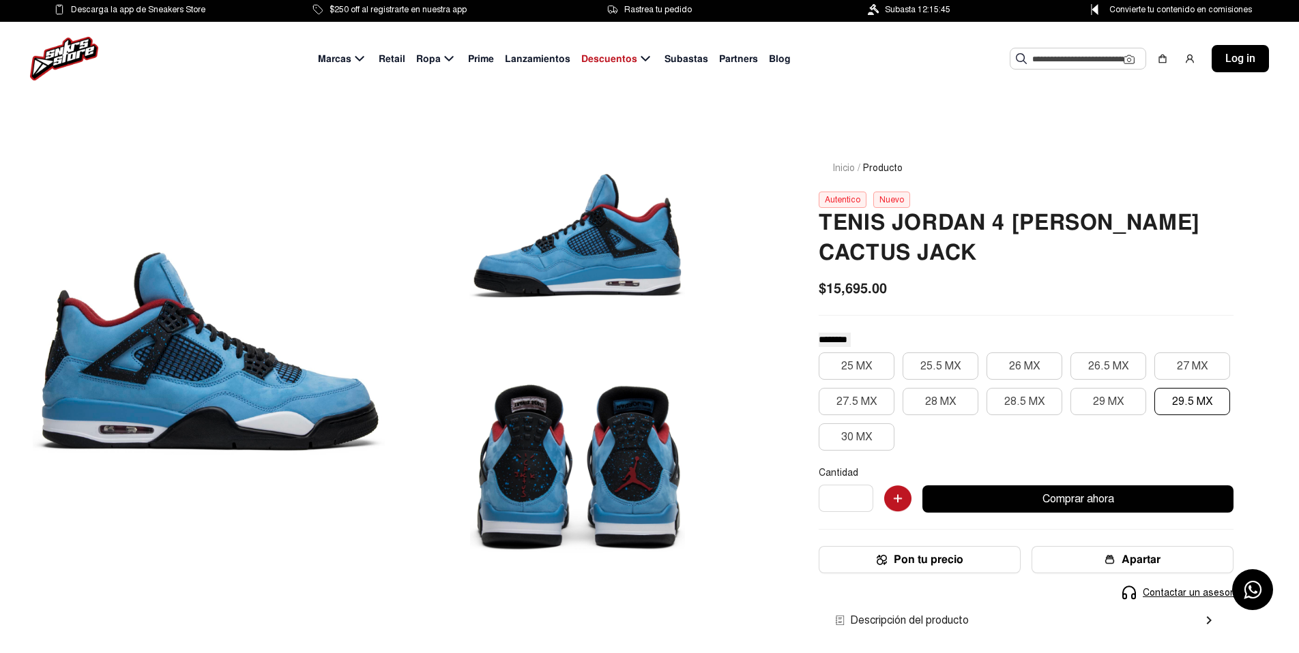
click at [528, 63] on span "Lanzamientos" at bounding box center [537, 59] width 65 height 14
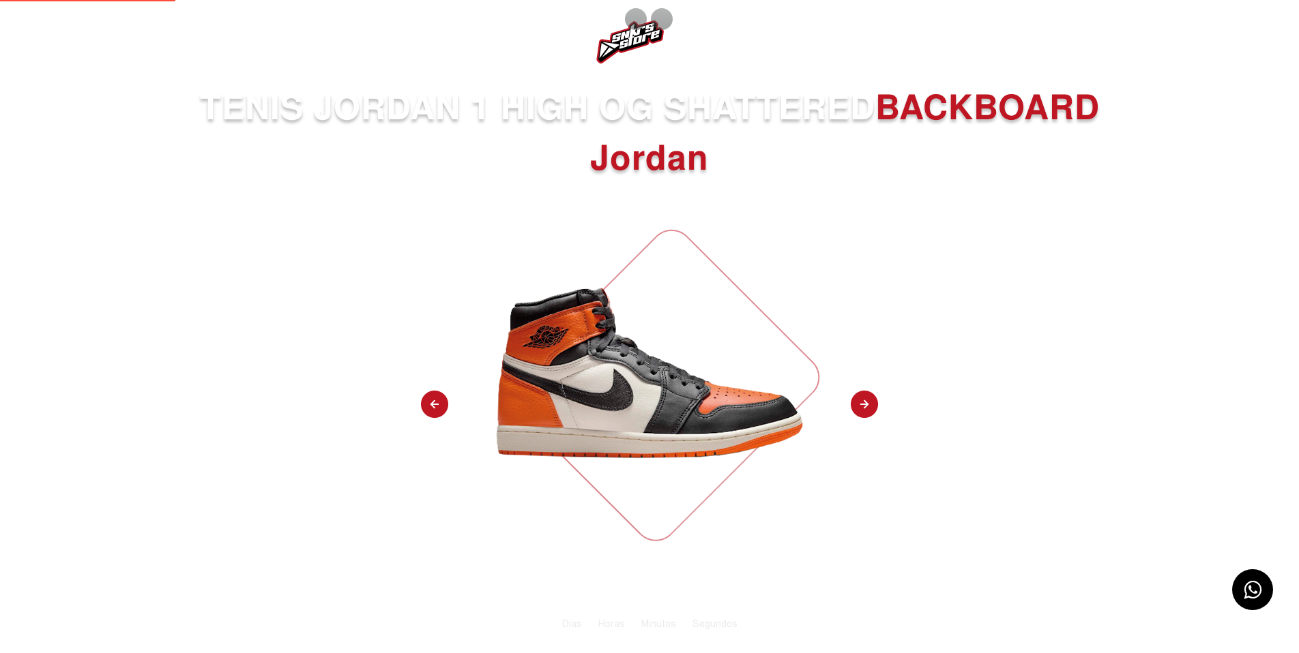
select select
